Goal: Task Accomplishment & Management: Manage account settings

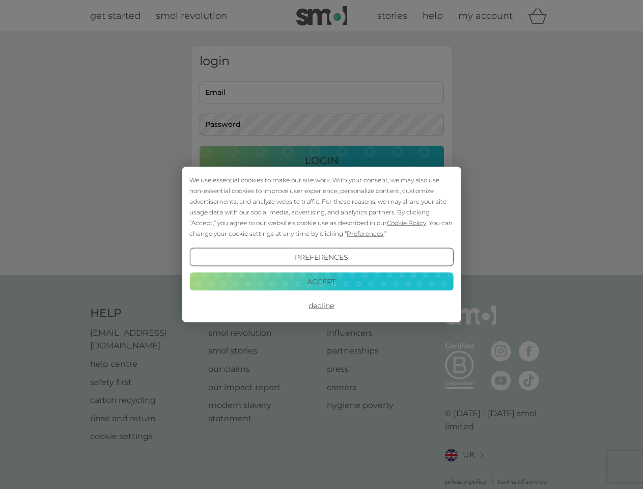
click at [407, 223] on span "Cookie Policy" at bounding box center [406, 223] width 39 height 8
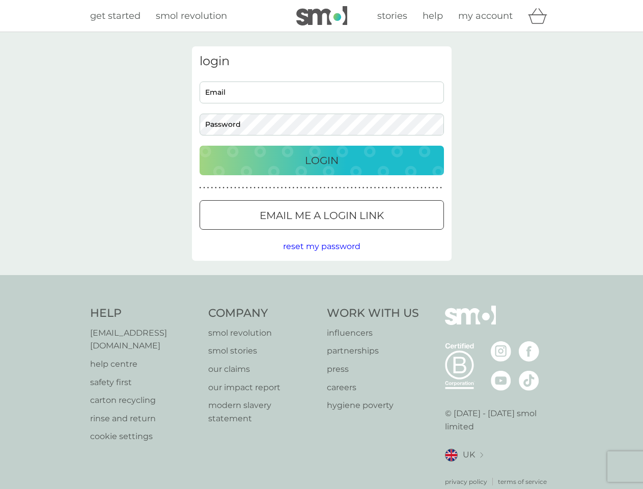
click at [364, 233] on div "login Email Password Login ● ● ● ● ● ● ● ● ● ● ● ● ● ● ● ● ● ● ● ● ● ● ● ● ● ● …" at bounding box center [322, 153] width 260 height 214
click at [321, 257] on div "login Email Password Login ● ● ● ● ● ● ● ● ● ● ● ● ● ● ● ● ● ● ● ● ● ● ● ● ● ● …" at bounding box center [322, 153] width 260 height 214
click at [321, 306] on div "Help [EMAIL_ADDRESS][DOMAIN_NAME] help centre safety first carton recycling rin…" at bounding box center [322, 396] width 464 height 181
click at [321, 281] on div "Help [EMAIL_ADDRESS][DOMAIN_NAME] help centre safety first carton recycling rin…" at bounding box center [321, 396] width 643 height 242
